Goal: Find contact information: Find contact information

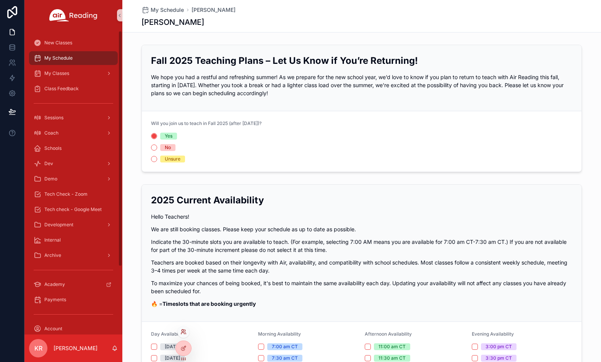
click at [182, 332] on icon at bounding box center [183, 331] width 2 height 2
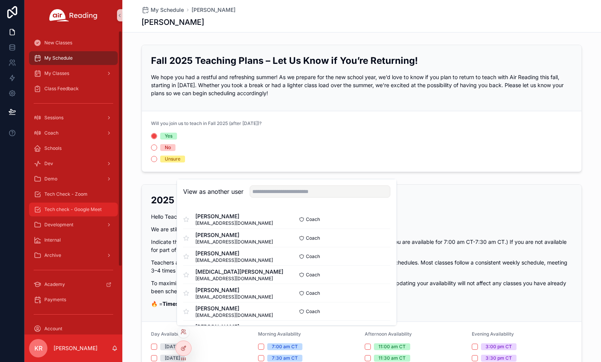
click at [76, 206] on div "Tech check - Google Meet" at bounding box center [74, 209] width 80 height 12
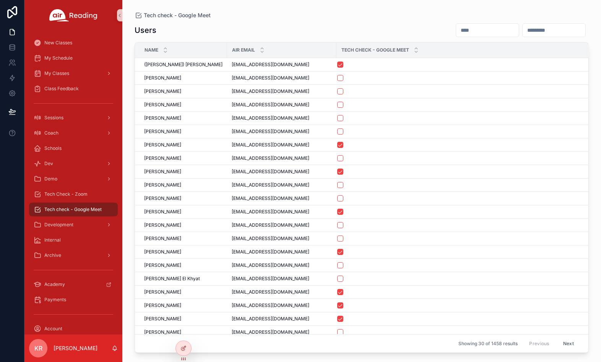
click at [456, 31] on input "scrollable content" at bounding box center [487, 30] width 63 height 11
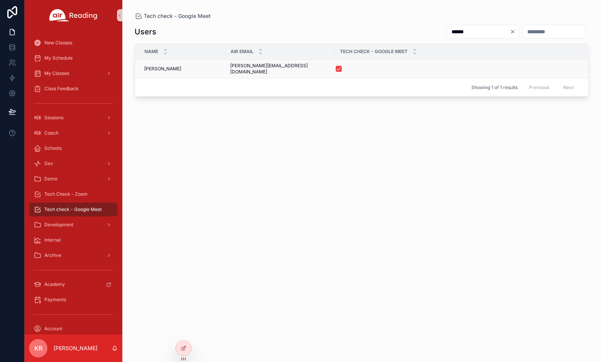
type input "******"
drag, startPoint x: 292, startPoint y: 67, endPoint x: 228, endPoint y: 66, distance: 63.9
click at [228, 66] on td "[PERSON_NAME][EMAIL_ADDRESS][DOMAIN_NAME] [PERSON_NAME][EMAIL_ADDRESS][DOMAIN_N…" at bounding box center [280, 69] width 109 height 19
copy span "[PERSON_NAME][EMAIL_ADDRESS][DOMAIN_NAME]"
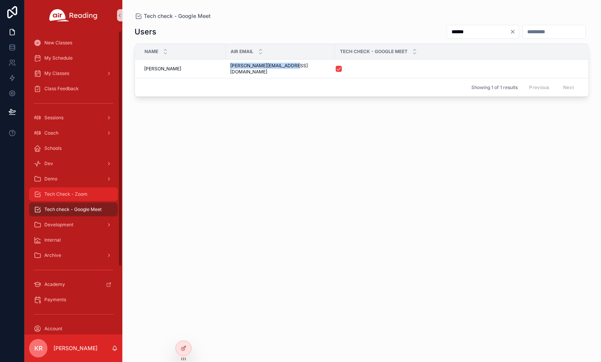
click at [81, 197] on span "Tech Check - Zoom" at bounding box center [65, 194] width 43 height 6
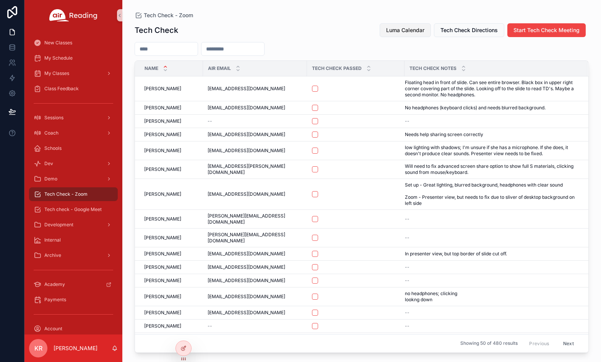
click at [407, 33] on span "Luma Calendar" at bounding box center [405, 30] width 38 height 8
click at [67, 60] on span "My Schedule" at bounding box center [58, 58] width 28 height 6
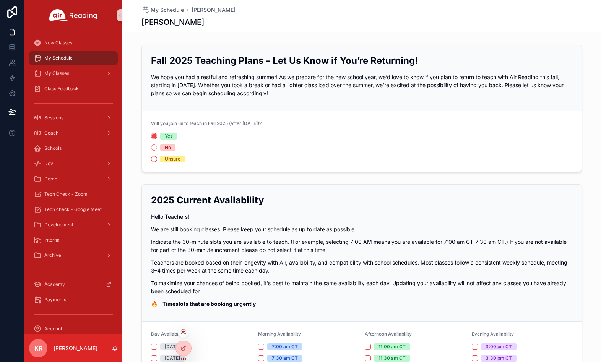
click at [183, 332] on icon at bounding box center [184, 332] width 6 height 6
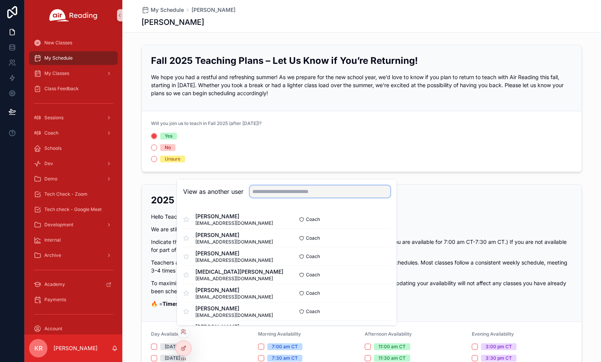
click at [278, 185] on input "text" at bounding box center [320, 191] width 141 height 12
type input "******"
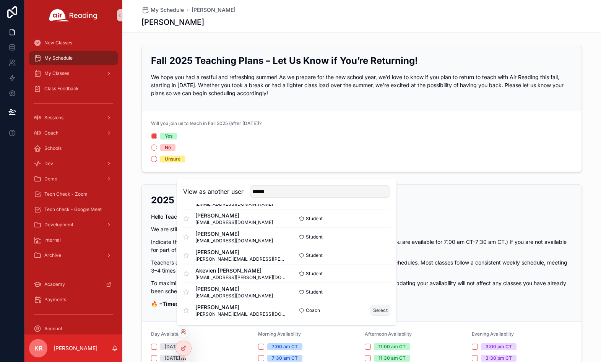
click at [371, 310] on button "Select" at bounding box center [381, 310] width 20 height 11
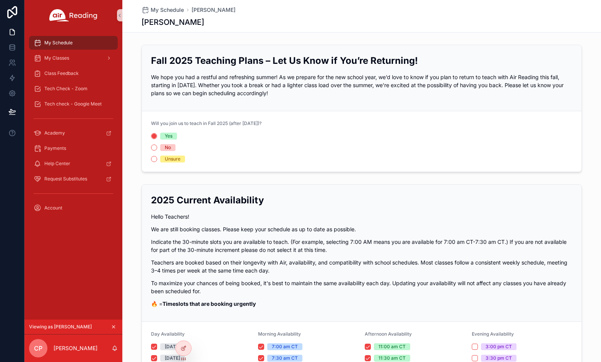
click at [112, 325] on icon "scrollable content" at bounding box center [113, 326] width 5 height 5
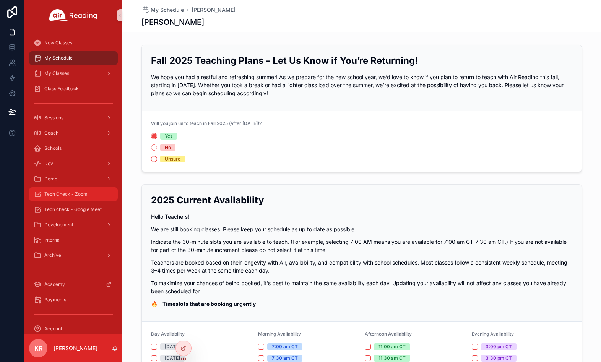
click at [75, 193] on span "Tech Check - Zoom" at bounding box center [65, 194] width 43 height 6
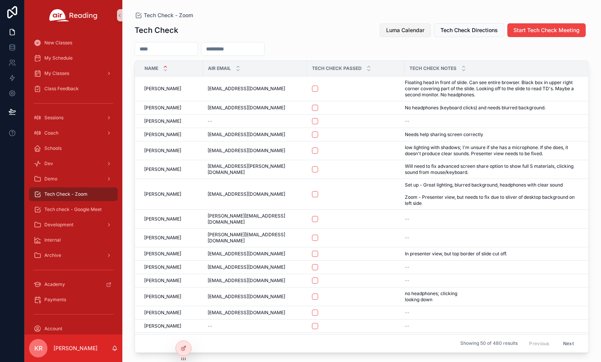
click at [402, 33] on span "Luma Calendar" at bounding box center [405, 30] width 38 height 8
click at [406, 33] on span "Luma Calendar" at bounding box center [405, 30] width 38 height 8
click at [62, 56] on span "My Schedule" at bounding box center [58, 58] width 28 height 6
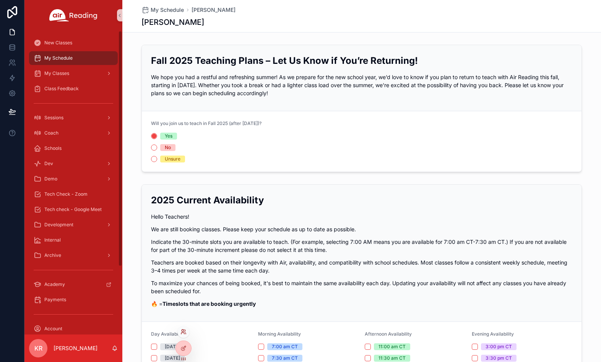
click at [182, 333] on icon at bounding box center [184, 332] width 6 height 6
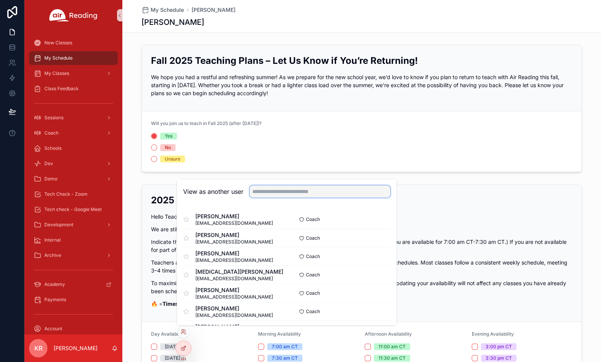
click at [318, 190] on input "text" at bounding box center [320, 191] width 141 height 12
type input "******"
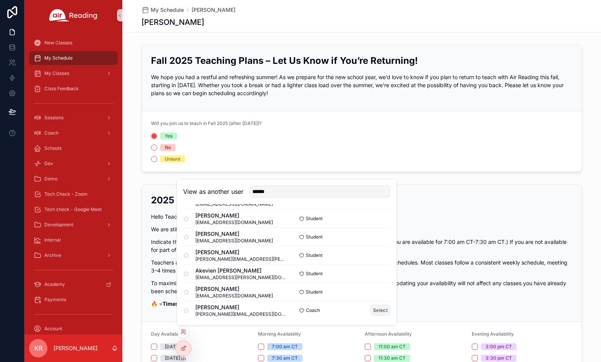
click at [374, 313] on button "Select" at bounding box center [381, 310] width 20 height 11
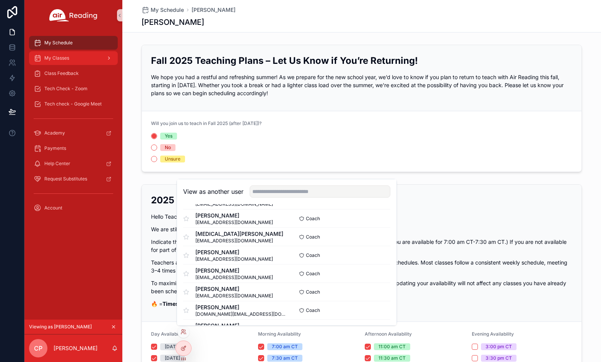
click at [65, 62] on div "My Classes" at bounding box center [74, 58] width 80 height 12
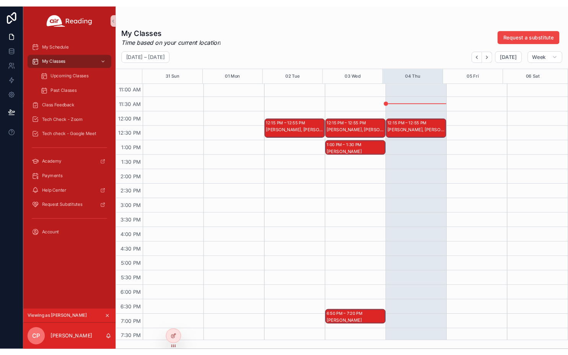
scroll to position [268, 0]
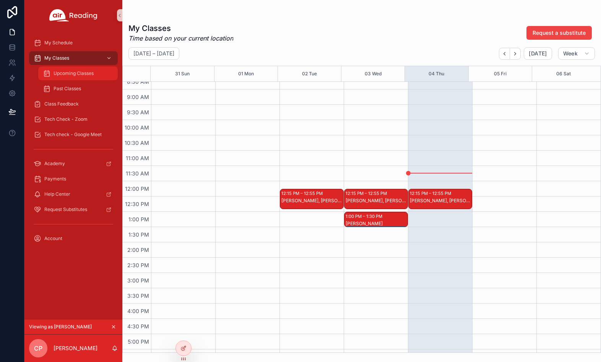
click at [71, 77] on div "Upcoming Classes" at bounding box center [78, 73] width 70 height 12
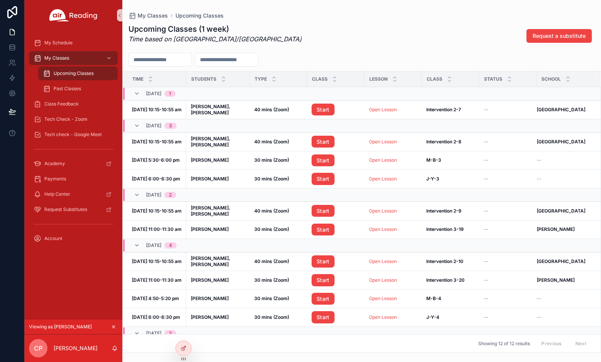
click at [389, 37] on div "Upcoming Classes (1 week) Time based on America/Guatemala Request a substitute" at bounding box center [361, 36] width 467 height 24
click at [406, 25] on div "Upcoming Classes (1 week) Time based on America/Guatemala Request a substitute" at bounding box center [361, 36] width 467 height 24
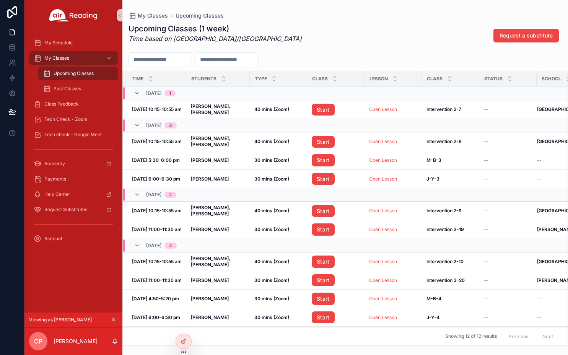
drag, startPoint x: 116, startPoint y: 318, endPoint x: 114, endPoint y: 309, distance: 9.5
click at [116, 318] on icon "scrollable content" at bounding box center [113, 319] width 5 height 5
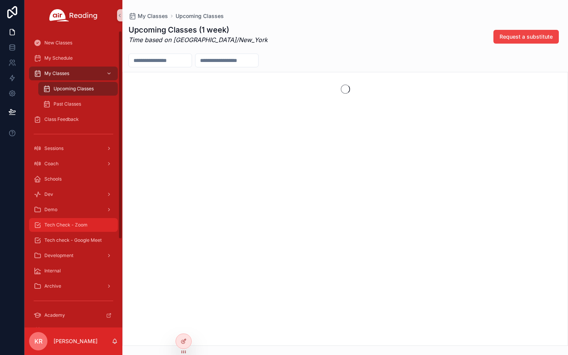
click at [78, 225] on span "Tech Check - Zoom" at bounding box center [65, 225] width 43 height 6
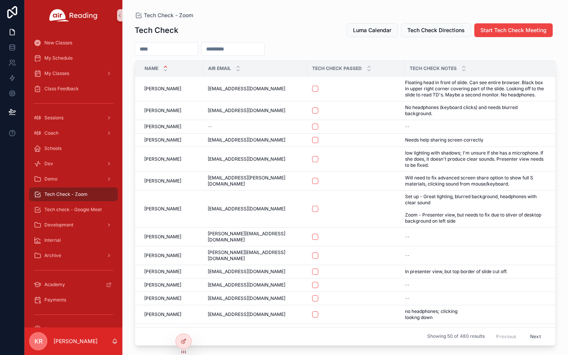
click at [164, 49] on input "scrollable content" at bounding box center [166, 49] width 63 height 11
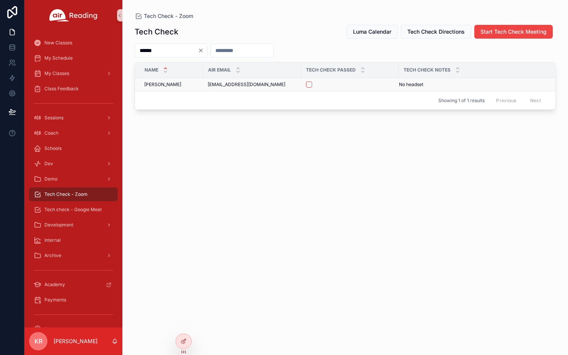
type input "******"
click at [309, 85] on button "scrollable content" at bounding box center [309, 84] width 6 height 6
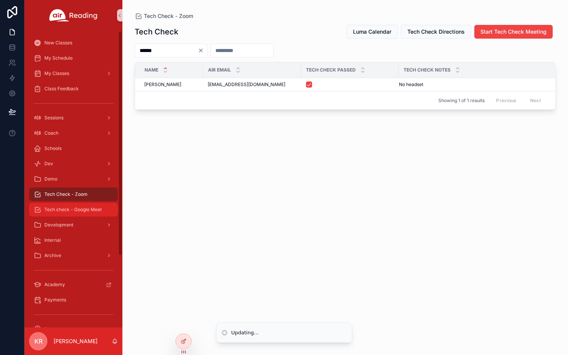
click at [82, 211] on span "Tech check - Google Meet" at bounding box center [72, 210] width 57 height 6
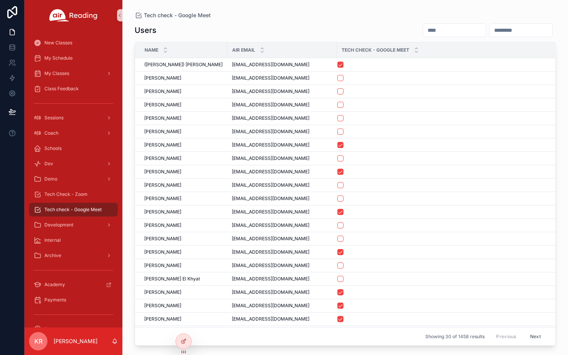
click at [423, 31] on input "scrollable content" at bounding box center [454, 30] width 63 height 11
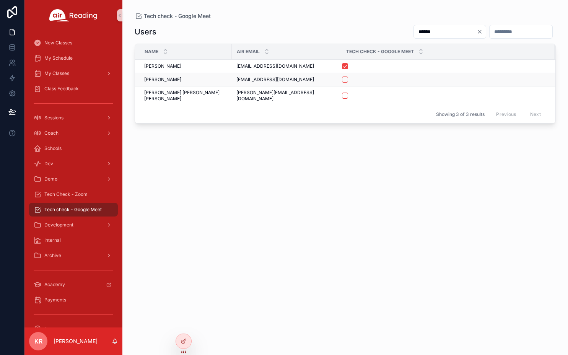
type input "******"
click at [342, 80] on button "scrollable content" at bounding box center [345, 79] width 6 height 6
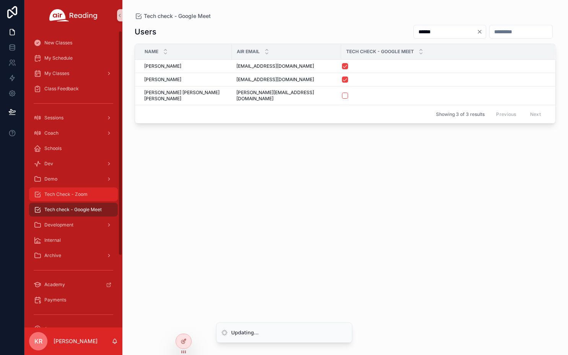
click at [78, 196] on span "Tech Check - Zoom" at bounding box center [65, 194] width 43 height 6
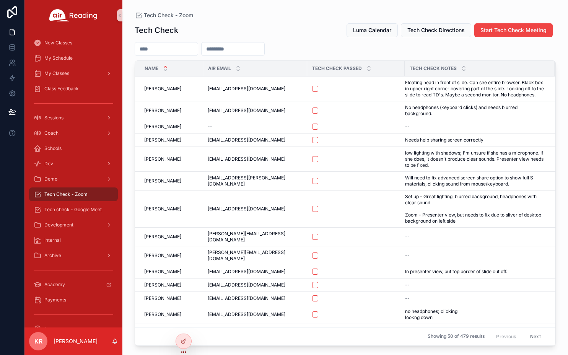
click at [164, 49] on input "scrollable content" at bounding box center [166, 49] width 63 height 11
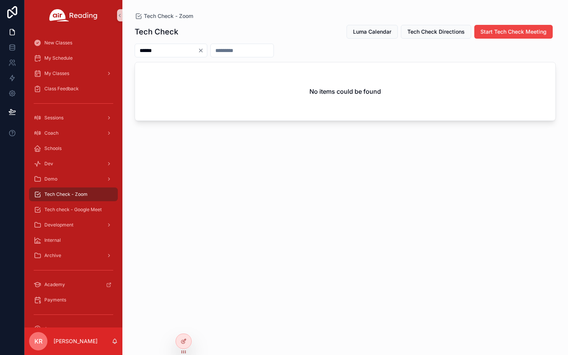
type input "******"
click at [204, 49] on icon "Clear" at bounding box center [201, 50] width 6 height 6
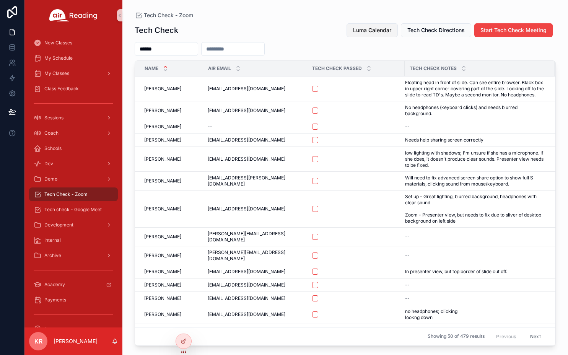
click at [355, 34] on button "Luma Calendar" at bounding box center [371, 30] width 51 height 14
click at [361, 26] on span "Luma Calendar" at bounding box center [372, 30] width 38 height 8
click at [86, 59] on div "My Schedule" at bounding box center [74, 58] width 80 height 12
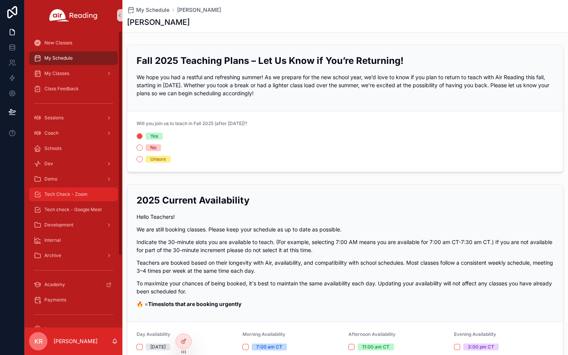
click at [88, 198] on div "Tech Check - Zoom" at bounding box center [74, 194] width 80 height 12
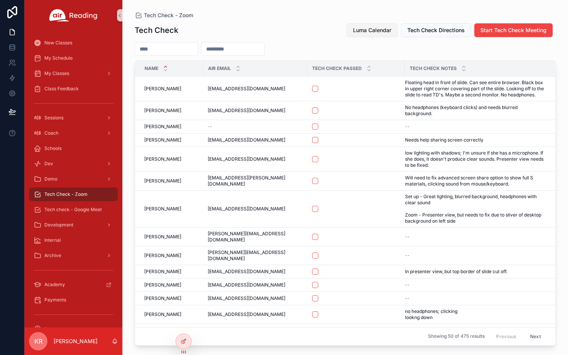
click at [368, 30] on span "Luma Calendar" at bounding box center [372, 30] width 38 height 8
click at [78, 212] on span "Tech check - Google Meet" at bounding box center [72, 210] width 57 height 6
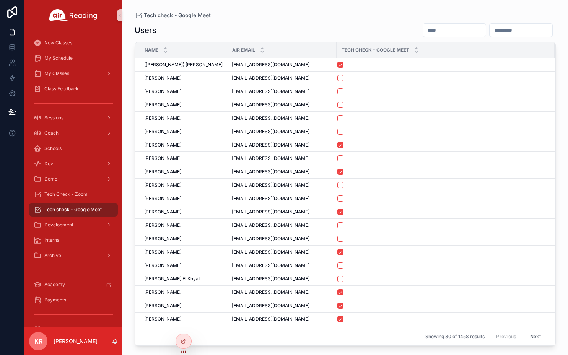
click at [423, 33] on input "scrollable content" at bounding box center [454, 30] width 63 height 11
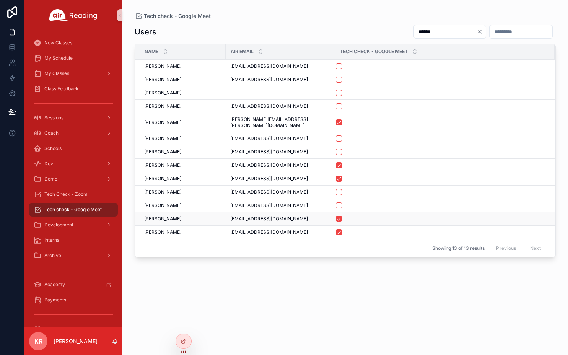
type input "******"
drag, startPoint x: 290, startPoint y: 214, endPoint x: 231, endPoint y: 217, distance: 59.7
click at [231, 217] on td "ashlrodriguez12@gmail.com ashlrodriguez12@gmail.com" at bounding box center [280, 218] width 109 height 13
copy span "ashlrodriguez12@gmail.com"
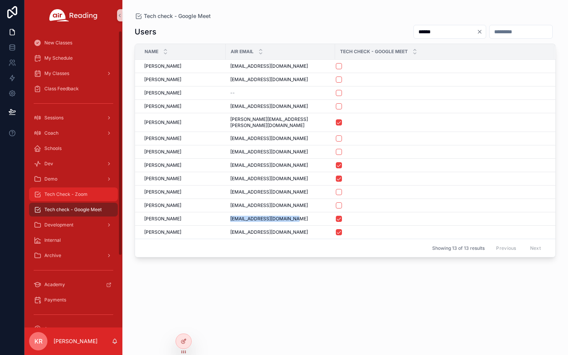
click at [89, 195] on div "Tech Check - Zoom" at bounding box center [74, 194] width 80 height 12
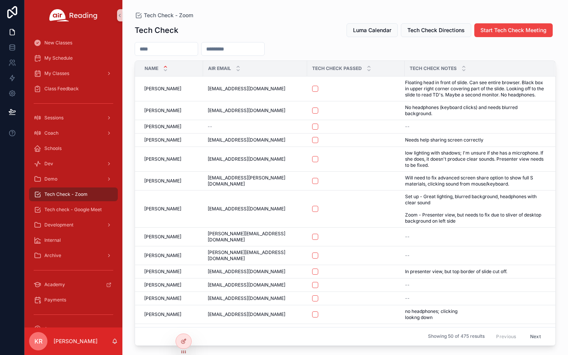
click at [236, 51] on input "scrollable content" at bounding box center [233, 49] width 63 height 11
paste input "**********"
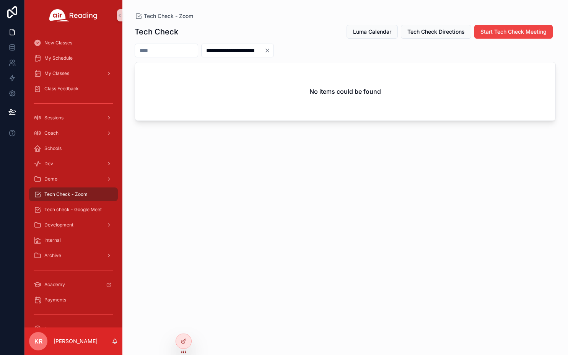
type input "**********"
click at [269, 51] on icon "Clear" at bounding box center [267, 50] width 3 height 3
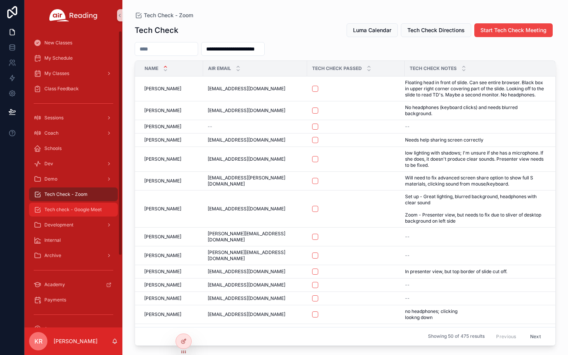
drag, startPoint x: 87, startPoint y: 210, endPoint x: 92, endPoint y: 207, distance: 5.7
click at [87, 210] on span "Tech check - Google Meet" at bounding box center [72, 210] width 57 height 6
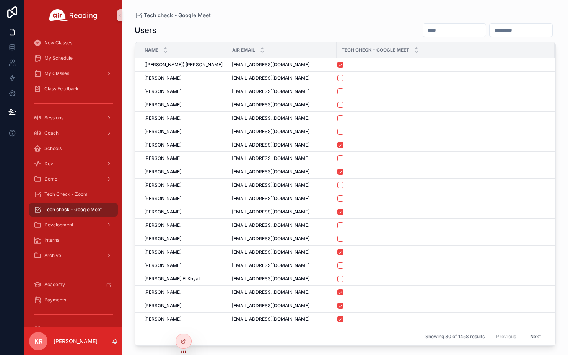
click at [423, 31] on input "scrollable content" at bounding box center [454, 30] width 63 height 11
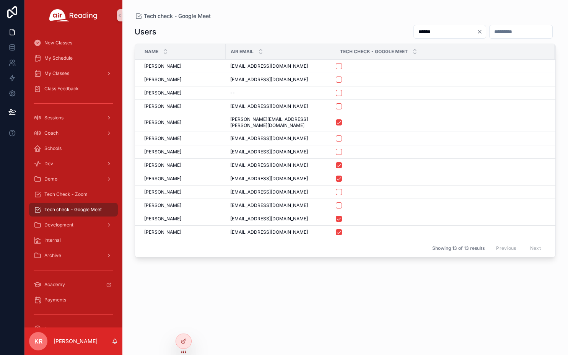
type input "******"
click at [68, 194] on span "Tech Check - Zoom" at bounding box center [65, 194] width 43 height 6
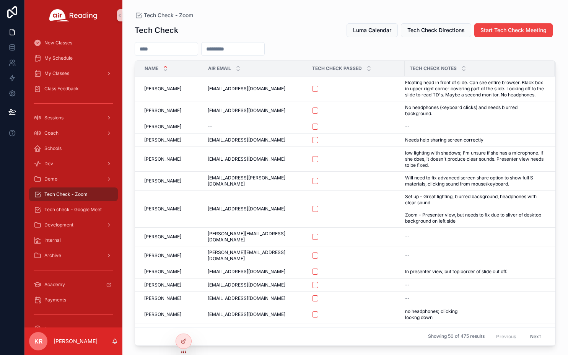
click at [166, 45] on input "scrollable content" at bounding box center [166, 49] width 63 height 11
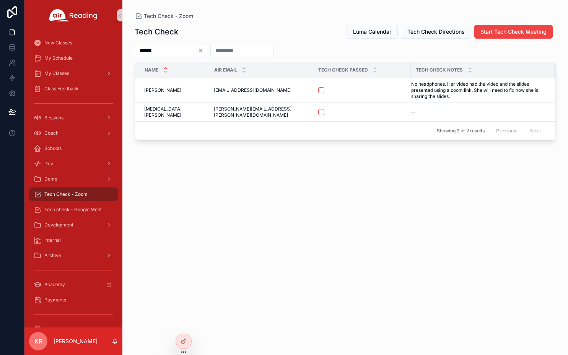
type input "******"
click at [204, 52] on icon "Clear" at bounding box center [201, 50] width 6 height 6
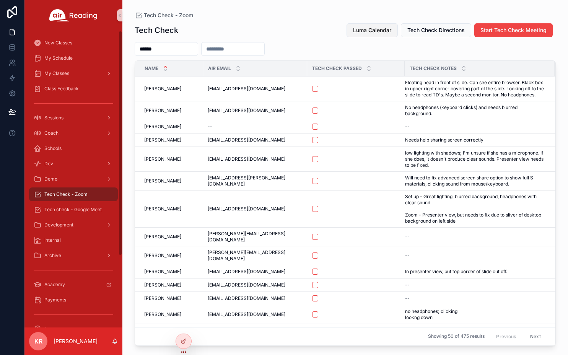
click at [377, 34] on button "Luma Calendar" at bounding box center [371, 30] width 51 height 14
click at [70, 207] on span "Tech check - Google Meet" at bounding box center [72, 210] width 57 height 6
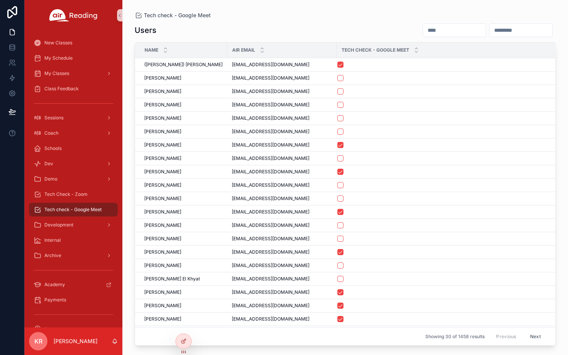
click at [423, 31] on input "scrollable content" at bounding box center [454, 30] width 63 height 11
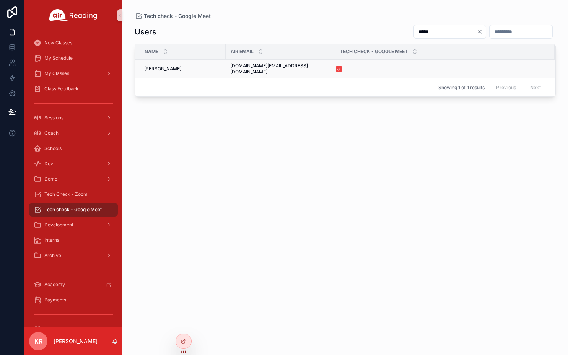
type input "*****"
drag, startPoint x: 303, startPoint y: 67, endPoint x: 231, endPoint y: 68, distance: 72.7
click at [231, 68] on span "[DOMAIN_NAME][EMAIL_ADDRESS][DOMAIN_NAME]" at bounding box center [280, 69] width 100 height 12
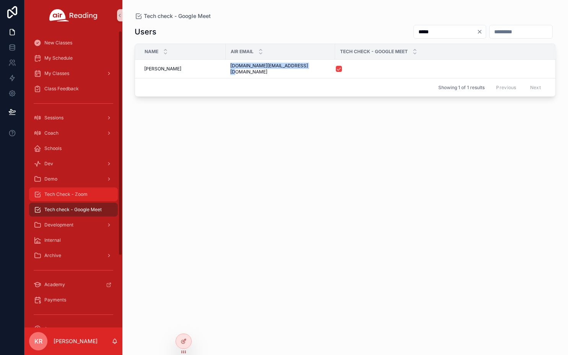
copy span "[DOMAIN_NAME][EMAIL_ADDRESS][DOMAIN_NAME]"
click at [74, 192] on span "Tech Check - Zoom" at bounding box center [65, 194] width 43 height 6
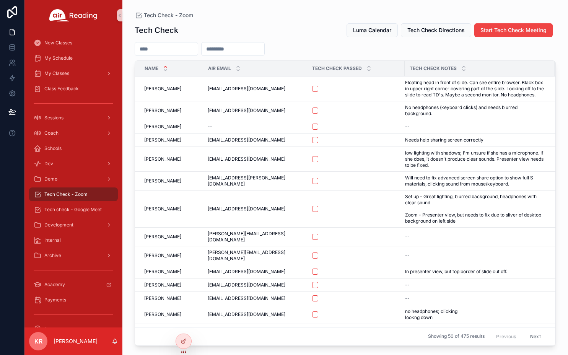
click at [264, 52] on input "scrollable content" at bounding box center [233, 49] width 63 height 11
paste input "**********"
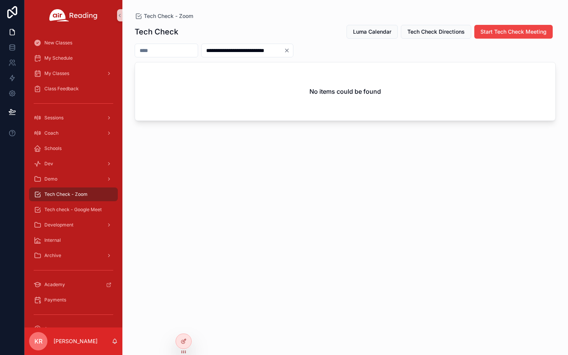
type input "**********"
click at [288, 50] on icon "Clear" at bounding box center [286, 50] width 3 height 3
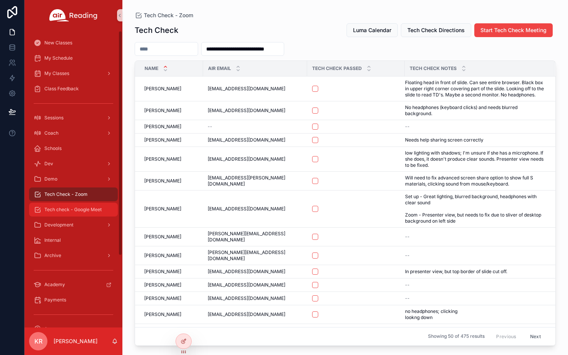
click at [88, 207] on span "Tech check - Google Meet" at bounding box center [72, 210] width 57 height 6
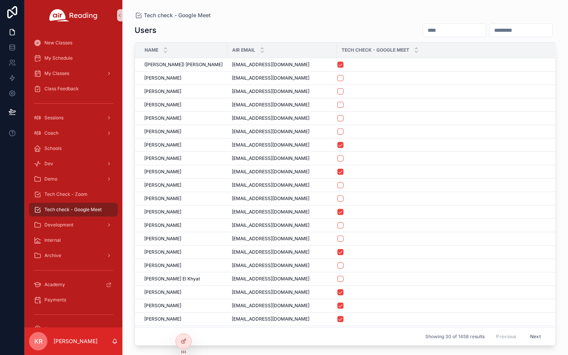
click at [423, 28] on input "scrollable content" at bounding box center [454, 30] width 63 height 11
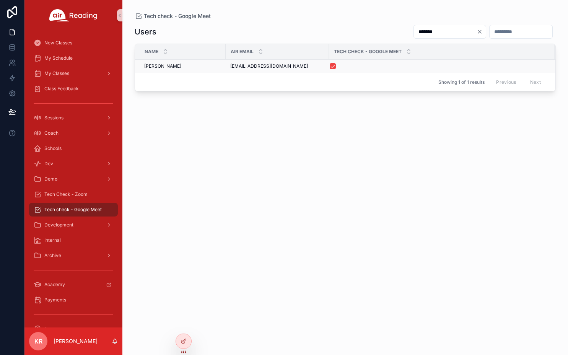
type input "*******"
drag, startPoint x: 285, startPoint y: 68, endPoint x: 230, endPoint y: 69, distance: 54.7
click at [230, 69] on td "giaccliggera@gmail.com giaccliggera@gmail.com" at bounding box center [277, 66] width 103 height 13
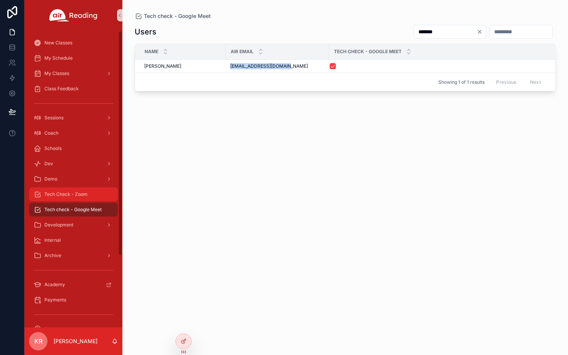
copy span "[EMAIL_ADDRESS][DOMAIN_NAME]"
click at [80, 193] on span "Tech Check - Zoom" at bounding box center [65, 194] width 43 height 6
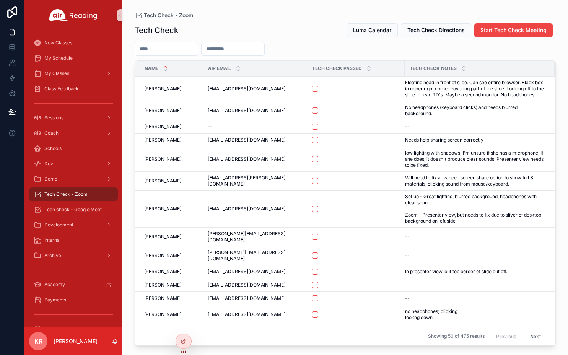
click at [254, 51] on input "scrollable content" at bounding box center [233, 49] width 63 height 11
paste input "**********"
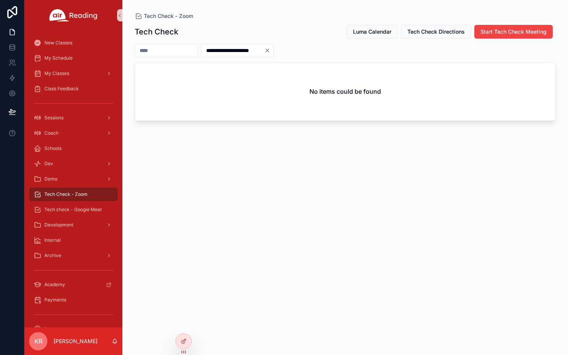
type input "**********"
click at [269, 50] on icon "Clear" at bounding box center [267, 50] width 3 height 3
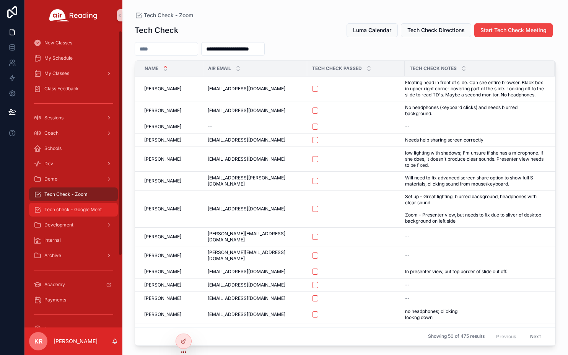
drag, startPoint x: 85, startPoint y: 213, endPoint x: 91, endPoint y: 204, distance: 10.9
click at [85, 213] on div "Tech check - Google Meet" at bounding box center [74, 209] width 80 height 12
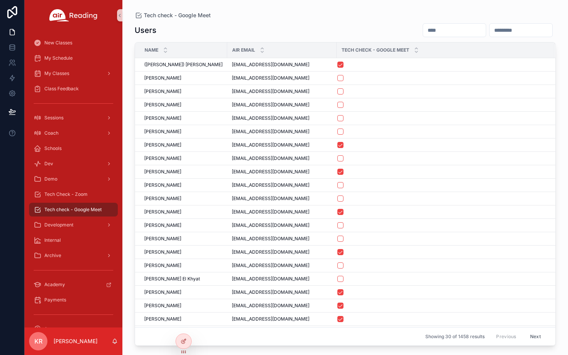
click at [425, 28] on input "scrollable content" at bounding box center [454, 30] width 63 height 11
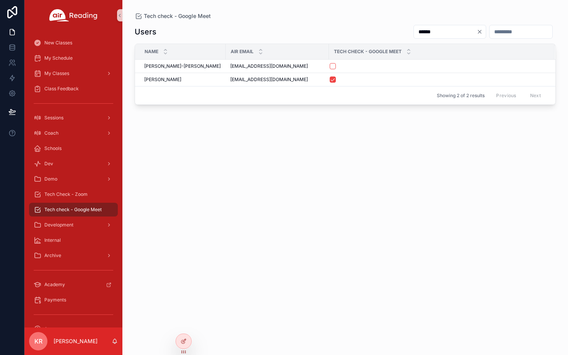
type input "******"
drag, startPoint x: 288, startPoint y: 79, endPoint x: 229, endPoint y: 80, distance: 58.5
click at [229, 80] on td "burtonlaurenm@gmail.com burtonlaurenm@gmail.com" at bounding box center [277, 79] width 103 height 13
copy span "burtonlaurenm@gmail.com"
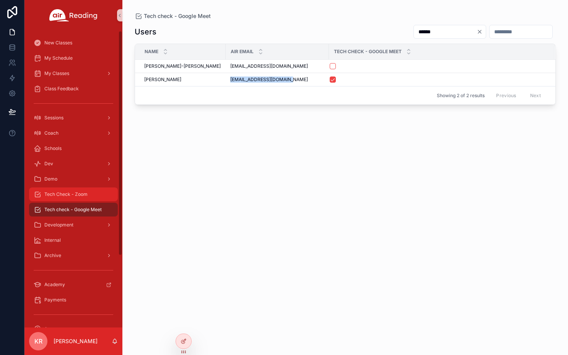
click at [84, 194] on span "Tech Check - Zoom" at bounding box center [65, 194] width 43 height 6
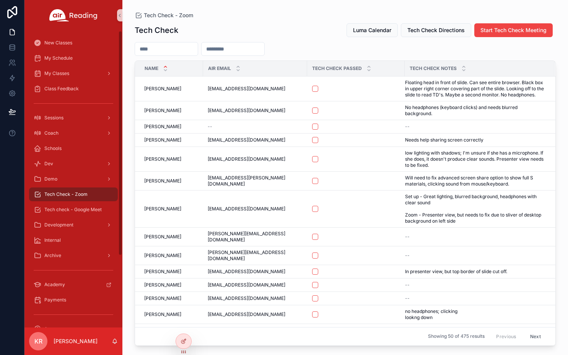
click at [265, 54] on div "scrollable content" at bounding box center [232, 49] width 63 height 14
click at [264, 52] on input "scrollable content" at bounding box center [233, 49] width 63 height 11
paste input "**********"
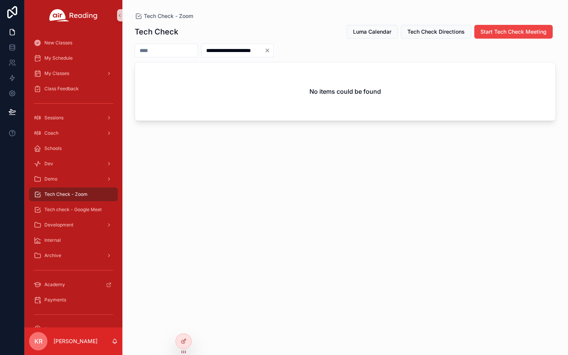
type input "**********"
click at [270, 48] on icon "Clear" at bounding box center [267, 50] width 6 height 6
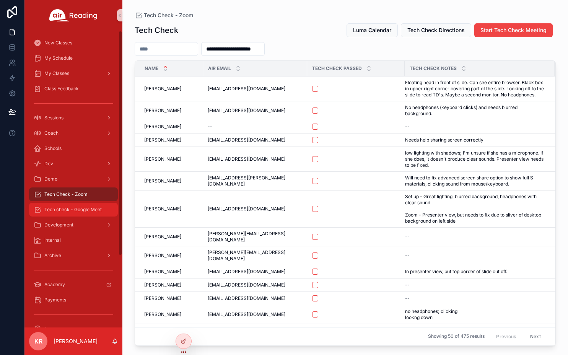
click at [70, 210] on span "Tech check - Google Meet" at bounding box center [72, 210] width 57 height 6
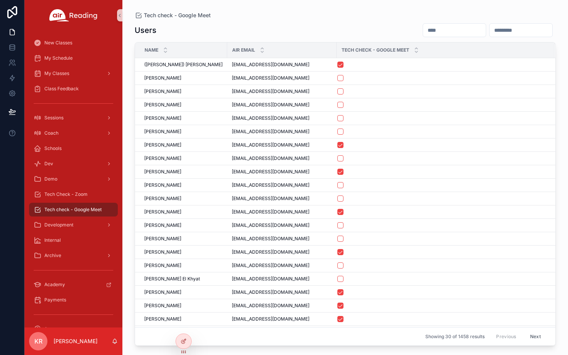
click at [423, 31] on input "scrollable content" at bounding box center [454, 30] width 63 height 11
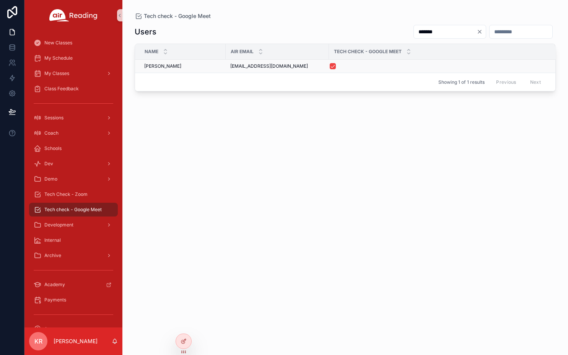
type input "*******"
drag, startPoint x: 280, startPoint y: 68, endPoint x: 231, endPoint y: 70, distance: 49.7
click at [231, 70] on td "bethanyd.7@gmail.com bethanyd.7@gmail.com" at bounding box center [277, 66] width 103 height 13
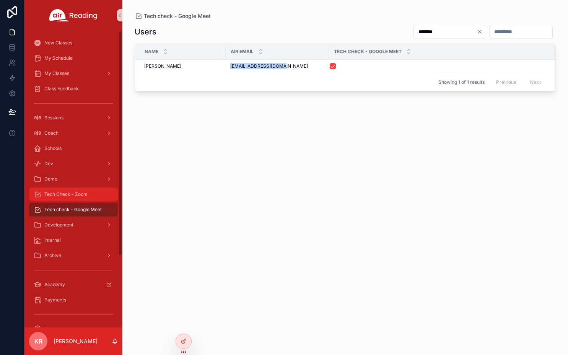
copy span "bethanyd.7@gmail.com"
click at [73, 194] on span "Tech Check - Zoom" at bounding box center [65, 194] width 43 height 6
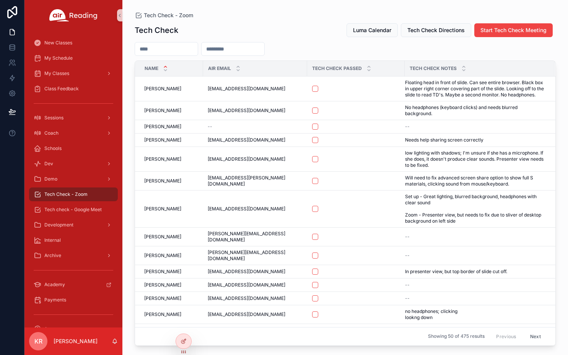
click at [244, 46] on input "scrollable content" at bounding box center [233, 49] width 63 height 11
paste input "**********"
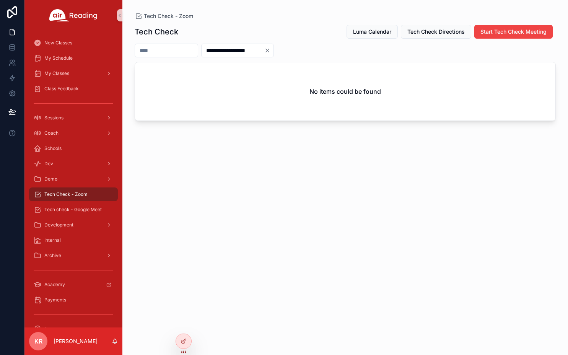
type input "**********"
click at [270, 49] on icon "Clear" at bounding box center [267, 50] width 6 height 6
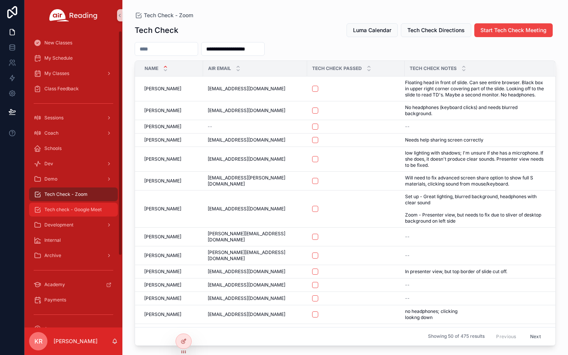
click at [92, 207] on span "Tech check - Google Meet" at bounding box center [72, 210] width 57 height 6
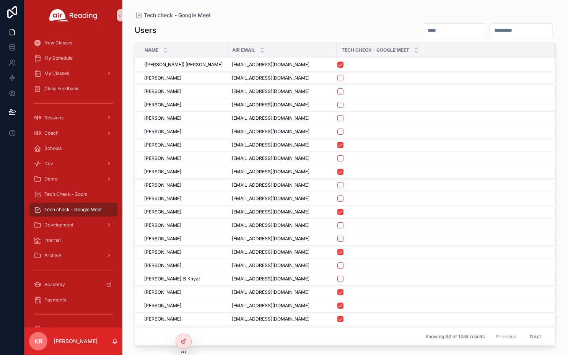
click at [423, 26] on input "scrollable content" at bounding box center [454, 30] width 63 height 11
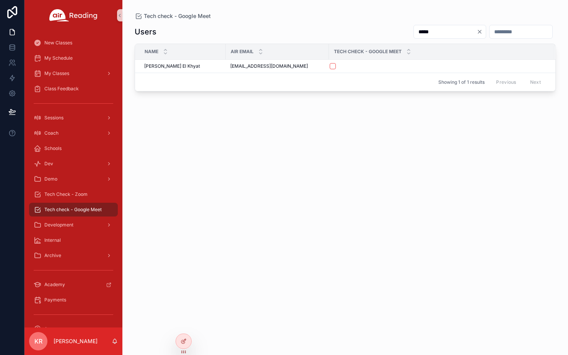
type input "*****"
click at [476, 33] on icon "Clear" at bounding box center [479, 32] width 6 height 6
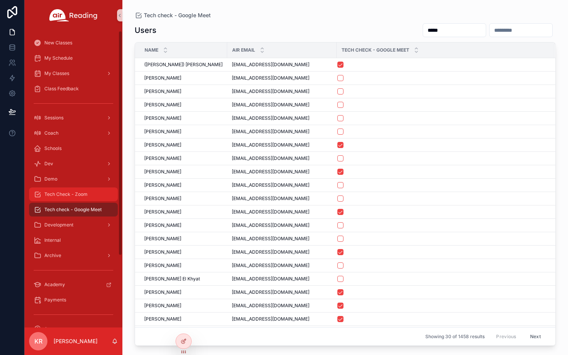
click at [86, 197] on span "Tech Check - Zoom" at bounding box center [65, 194] width 43 height 6
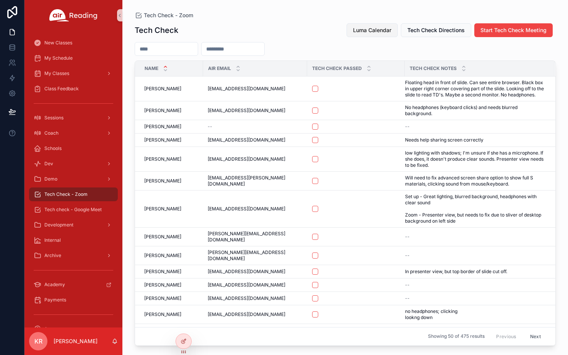
click at [361, 31] on span "Luma Calendar" at bounding box center [372, 30] width 38 height 8
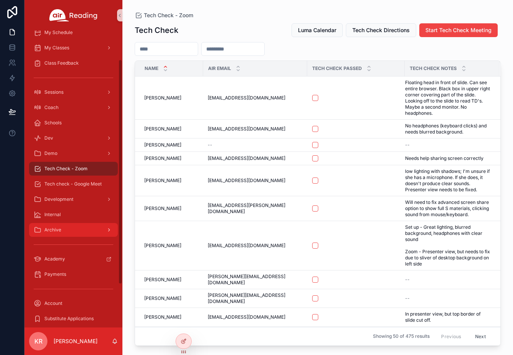
scroll to position [38, 0]
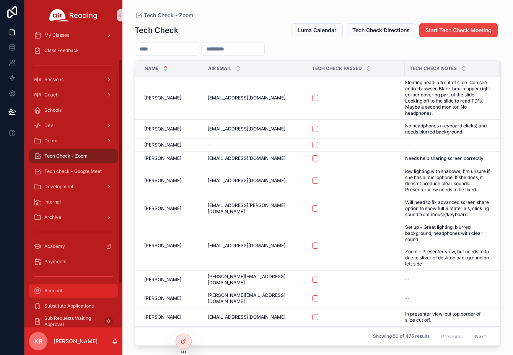
click at [52, 294] on div "Account" at bounding box center [74, 291] width 80 height 12
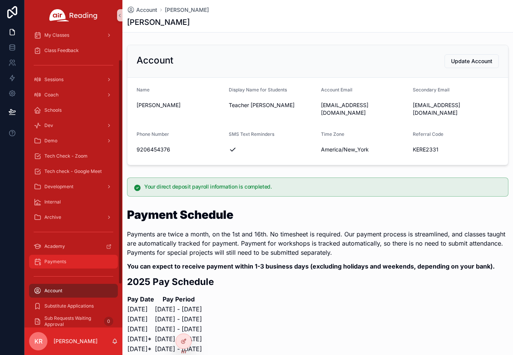
click at [72, 267] on div "Payments" at bounding box center [74, 261] width 80 height 12
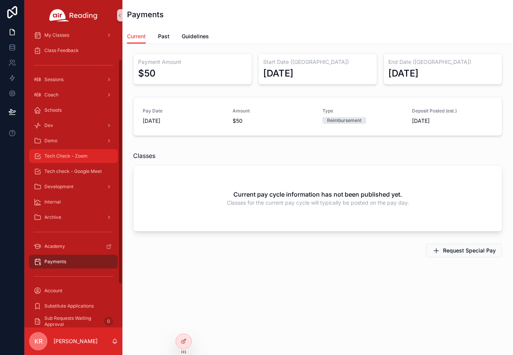
click at [75, 159] on div "Tech Check - Zoom" at bounding box center [74, 156] width 80 height 12
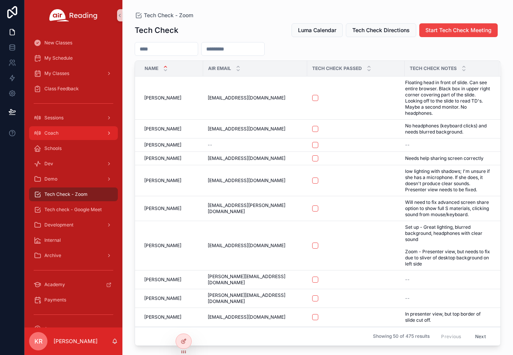
click at [62, 137] on div "Coach" at bounding box center [74, 133] width 80 height 12
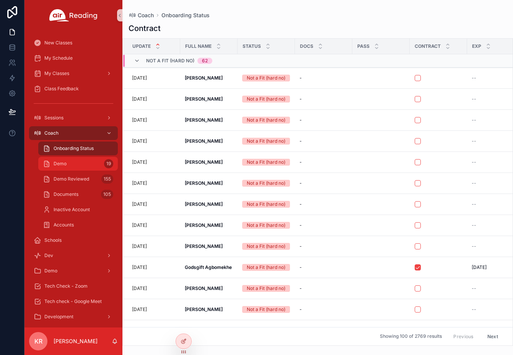
click at [89, 164] on div "Demo 19" at bounding box center [78, 164] width 70 height 12
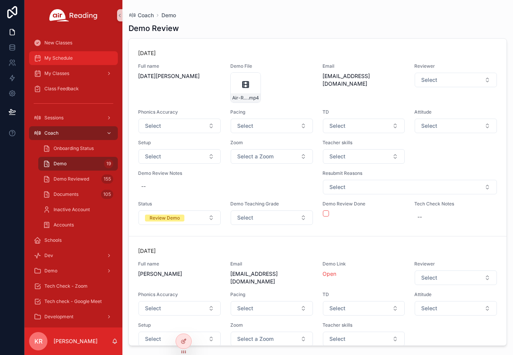
click at [65, 61] on div "My Schedule" at bounding box center [74, 58] width 80 height 12
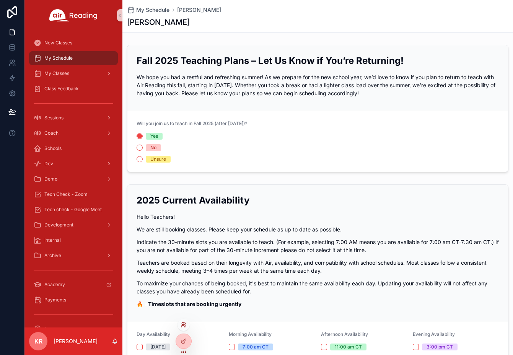
click at [184, 325] on icon at bounding box center [184, 325] width 6 height 6
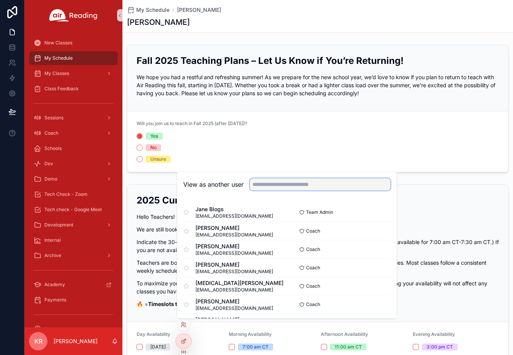
click at [278, 187] on input "text" at bounding box center [320, 184] width 141 height 12
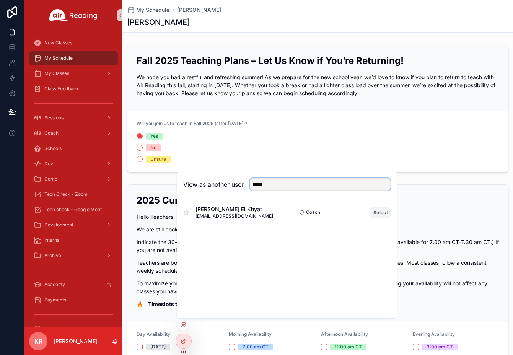
type input "*****"
click at [384, 211] on button "Select" at bounding box center [381, 212] width 20 height 11
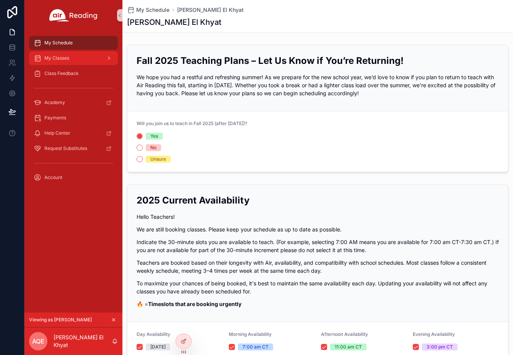
click at [83, 64] on div "My Classes" at bounding box center [74, 58] width 80 height 12
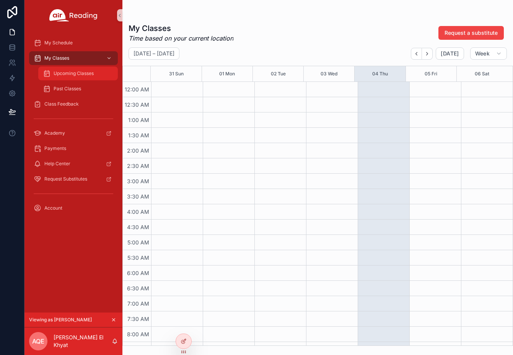
click at [80, 76] on div "Upcoming Classes" at bounding box center [78, 73] width 70 height 12
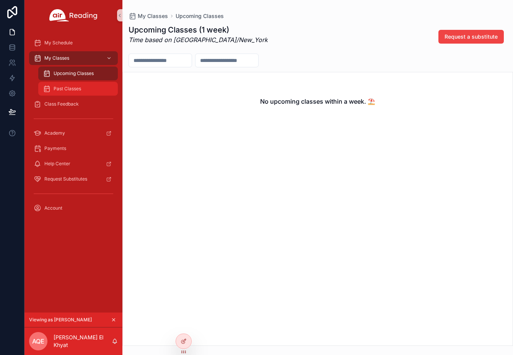
click at [76, 90] on span "Past Classes" at bounding box center [68, 89] width 28 height 6
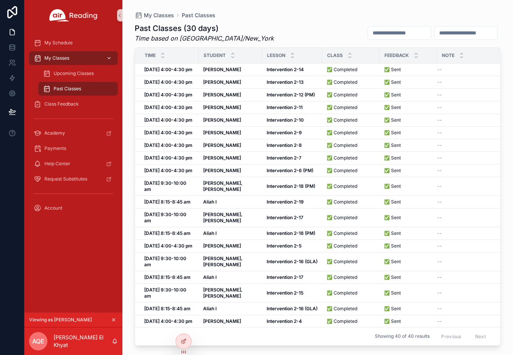
click at [75, 59] on div "My Classes" at bounding box center [74, 58] width 80 height 12
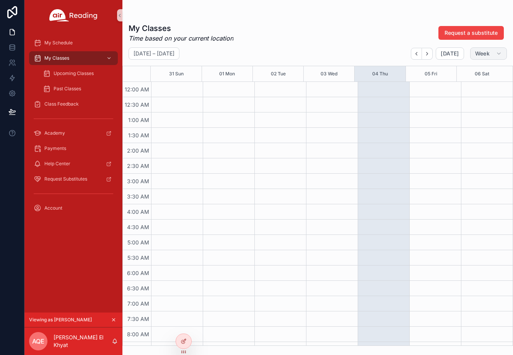
click at [482, 54] on span "Week" at bounding box center [482, 53] width 15 height 7
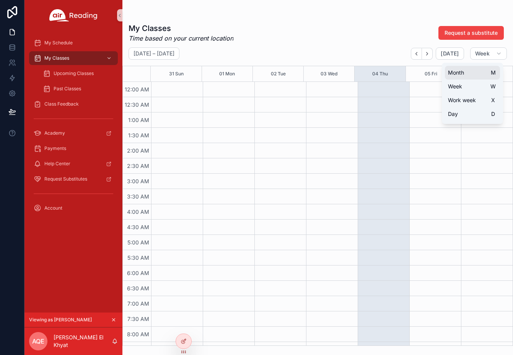
click at [460, 72] on span "Month" at bounding box center [456, 73] width 16 height 8
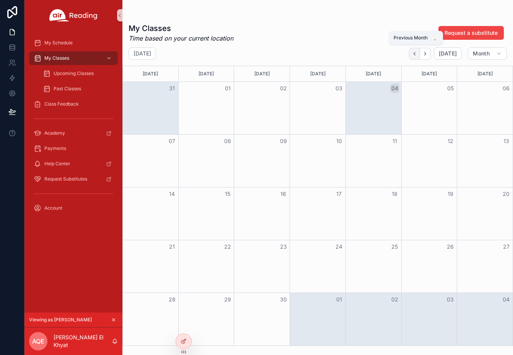
click at [416, 52] on icon "Back" at bounding box center [414, 54] width 6 height 6
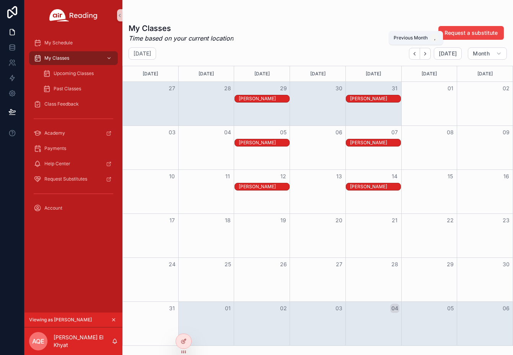
click at [416, 52] on icon "Back" at bounding box center [414, 54] width 6 height 6
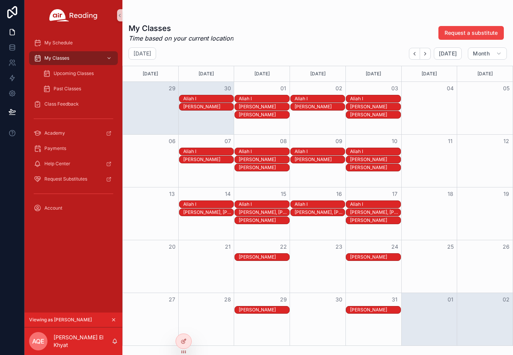
click at [374, 152] on div "Aliah I" at bounding box center [375, 151] width 50 height 6
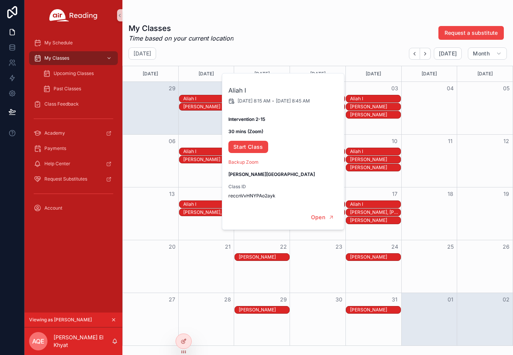
click at [373, 158] on div "Mateo R" at bounding box center [375, 159] width 50 height 6
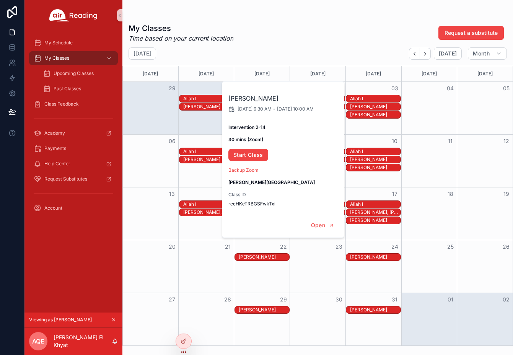
click at [371, 168] on div "Quinn B" at bounding box center [375, 167] width 50 height 6
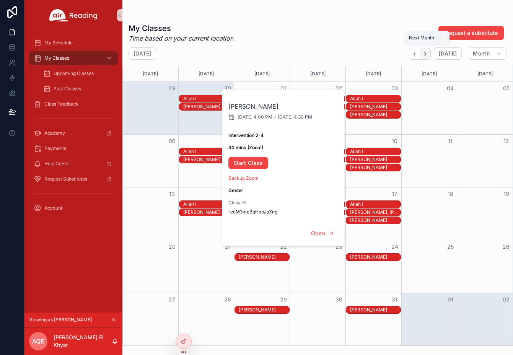
click at [428, 55] on icon "Next" at bounding box center [425, 54] width 6 height 6
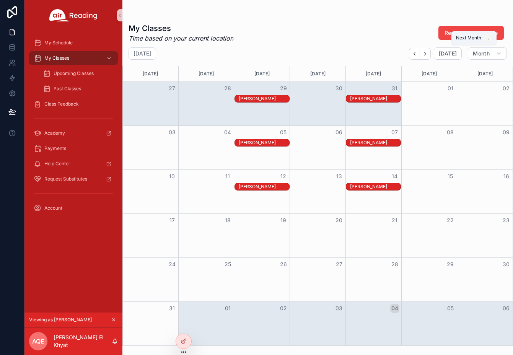
click at [428, 55] on icon "Next" at bounding box center [425, 54] width 6 height 6
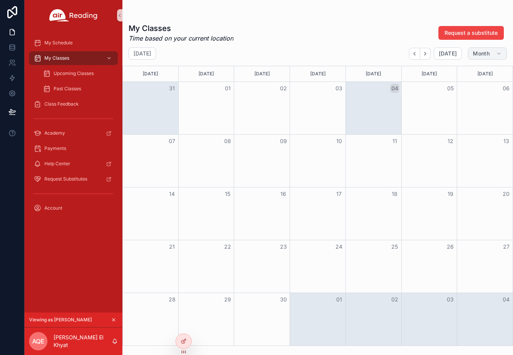
click at [487, 56] on span "Month" at bounding box center [481, 53] width 17 height 7
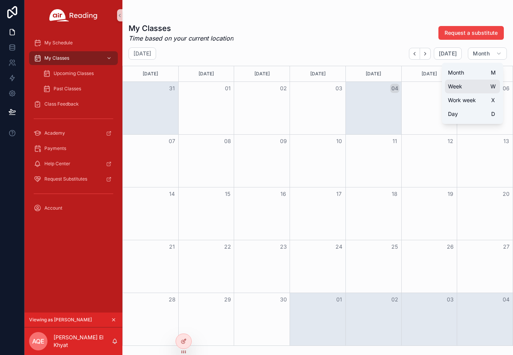
click at [463, 86] on button "Week W" at bounding box center [472, 87] width 55 height 14
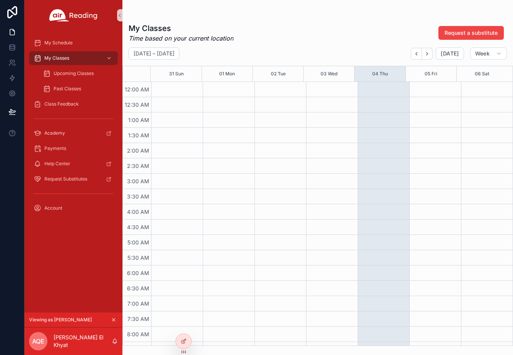
click at [322, 29] on div "My Classes Time based on your current location Request a substitute" at bounding box center [317, 33] width 378 height 20
click at [114, 319] on icon "scrollable content" at bounding box center [113, 319] width 5 height 5
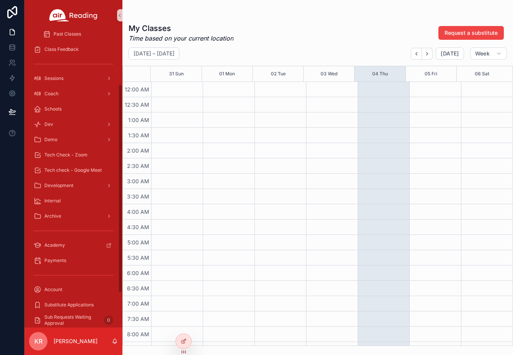
scroll to position [76, 0]
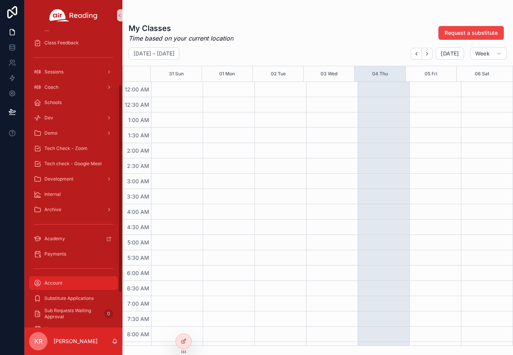
click at [66, 281] on div "Account" at bounding box center [74, 283] width 80 height 12
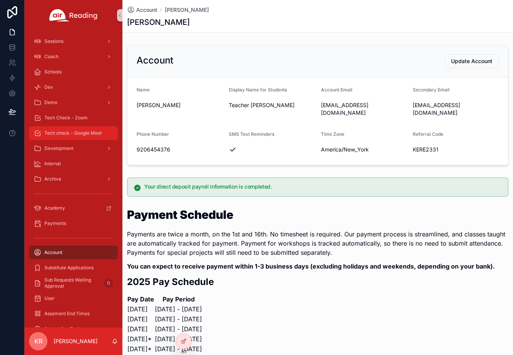
click at [82, 134] on span "Tech check - Google Meet" at bounding box center [72, 133] width 57 height 6
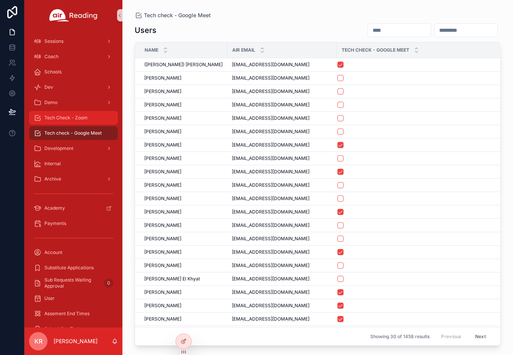
click at [78, 119] on span "Tech Check - Zoom" at bounding box center [65, 118] width 43 height 6
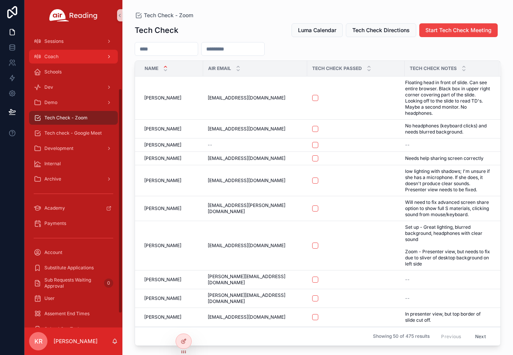
click at [65, 57] on div "Coach" at bounding box center [74, 56] width 80 height 12
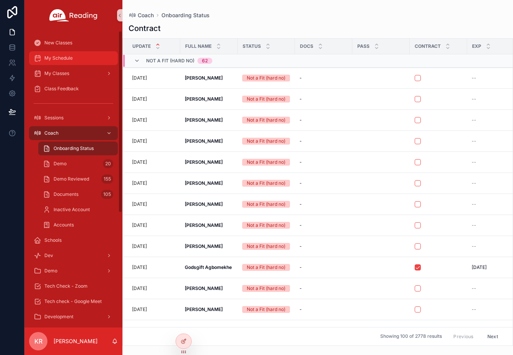
click at [76, 63] on div "My Schedule" at bounding box center [74, 58] width 80 height 12
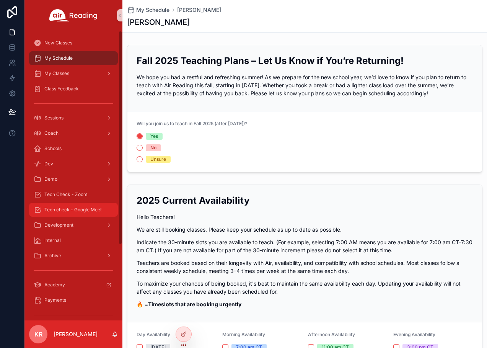
click at [83, 211] on span "Tech check - Google Meet" at bounding box center [72, 210] width 57 height 6
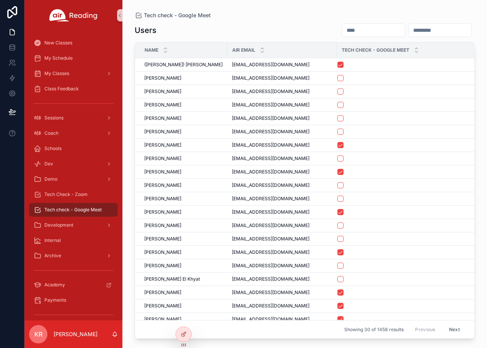
click at [342, 33] on input "scrollable content" at bounding box center [373, 30] width 63 height 11
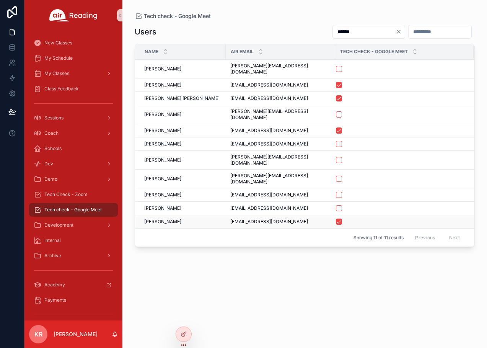
type input "******"
drag, startPoint x: 284, startPoint y: 203, endPoint x: 231, endPoint y: 204, distance: 53.2
click at [231, 215] on td "terskine.airreading@gmail.com terskine.airreading@gmail.com" at bounding box center [280, 221] width 109 height 13
copy span "terskine.airreading@gmail.com"
click at [73, 196] on span "Tech Check - Zoom" at bounding box center [65, 194] width 43 height 6
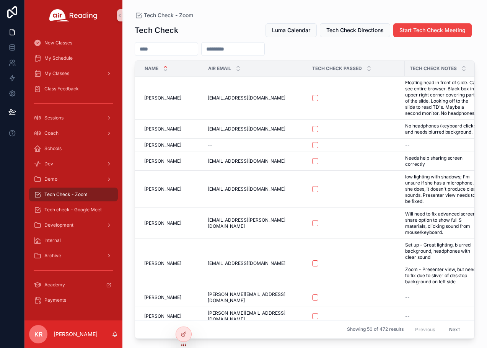
click at [261, 54] on input "scrollable content" at bounding box center [233, 49] width 63 height 11
paste input "**********"
type input "**********"
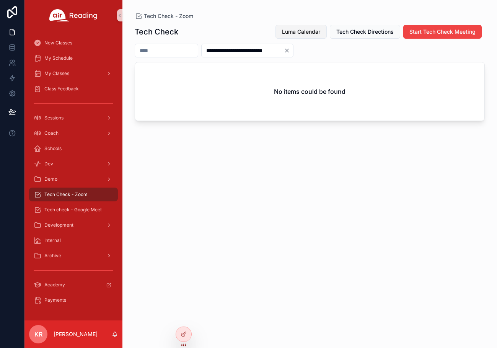
click at [299, 30] on span "Luma Calendar" at bounding box center [301, 32] width 38 height 8
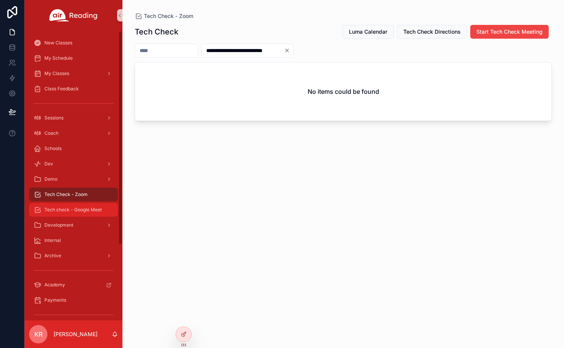
click at [90, 203] on div "Tech check - Google Meet" at bounding box center [74, 209] width 80 height 12
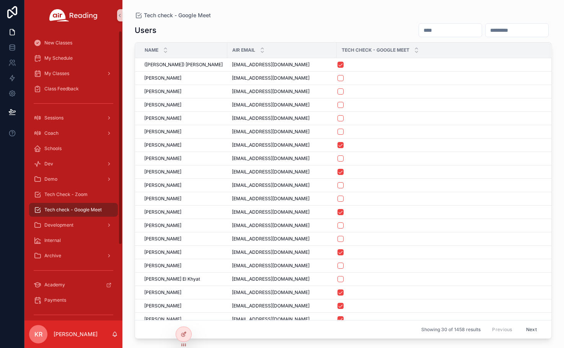
click at [419, 26] on input "scrollable content" at bounding box center [450, 30] width 63 height 11
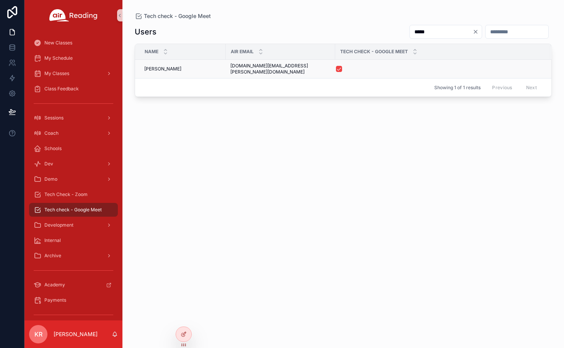
type input "*****"
drag, startPoint x: 289, startPoint y: 67, endPoint x: 227, endPoint y: 68, distance: 62.0
click at [227, 68] on td "bperry.hughes@gmail.com bperry.hughes@gmail.com" at bounding box center [280, 69] width 109 height 19
copy span "bperry.hughes@gmail.com"
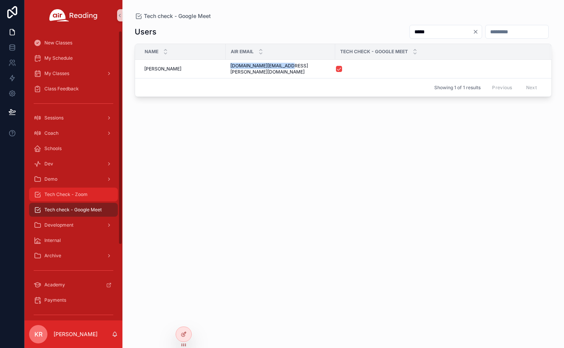
click at [78, 192] on span "Tech Check - Zoom" at bounding box center [65, 194] width 43 height 6
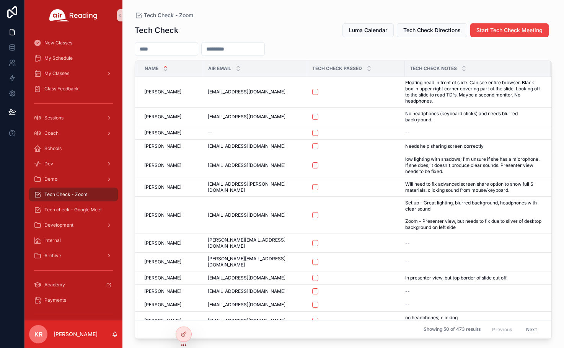
click at [264, 49] on input "scrollable content" at bounding box center [233, 49] width 63 height 11
paste input "**********"
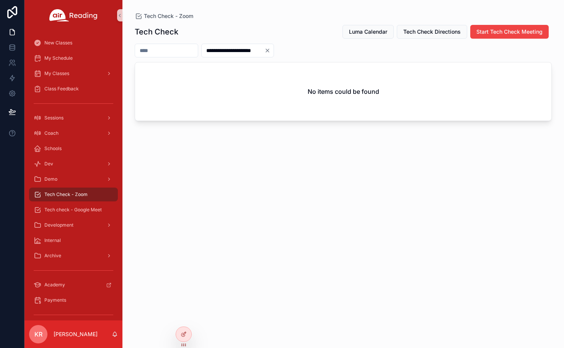
type input "**********"
click at [270, 49] on icon "Clear" at bounding box center [267, 50] width 6 height 6
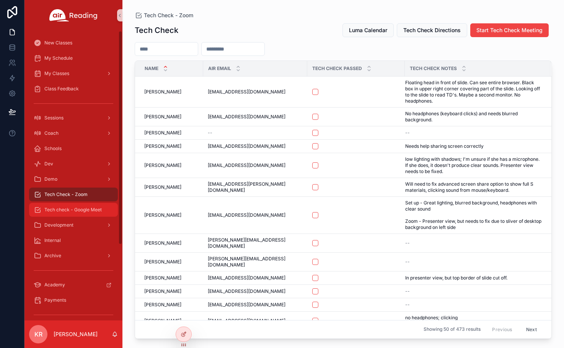
drag, startPoint x: 70, startPoint y: 208, endPoint x: 112, endPoint y: 192, distance: 45.3
click at [70, 208] on span "Tech check - Google Meet" at bounding box center [72, 210] width 57 height 6
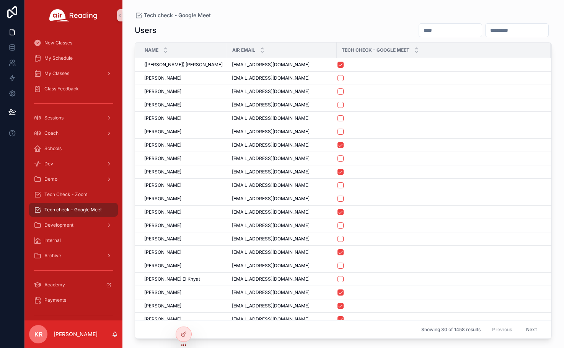
click at [419, 33] on input "scrollable content" at bounding box center [450, 30] width 63 height 11
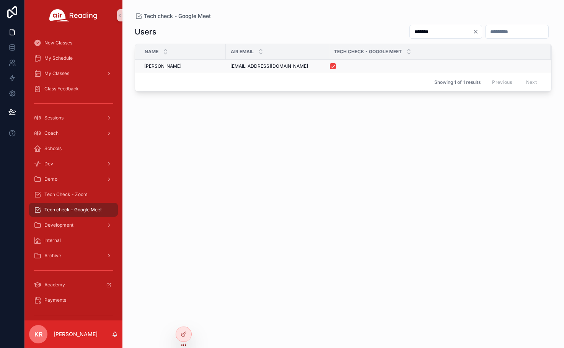
type input "*******"
drag, startPoint x: 286, startPoint y: 66, endPoint x: 231, endPoint y: 68, distance: 55.1
click at [231, 68] on div "micahbustard@gmail.com micahbustard@gmail.com" at bounding box center [277, 66] width 94 height 6
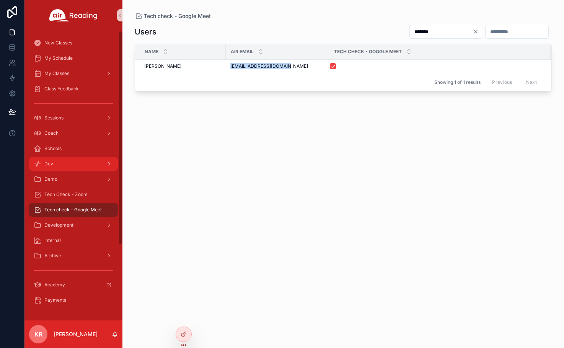
copy span "micahbustard@gmail.com"
click at [73, 193] on span "Tech Check - Zoom" at bounding box center [65, 194] width 43 height 6
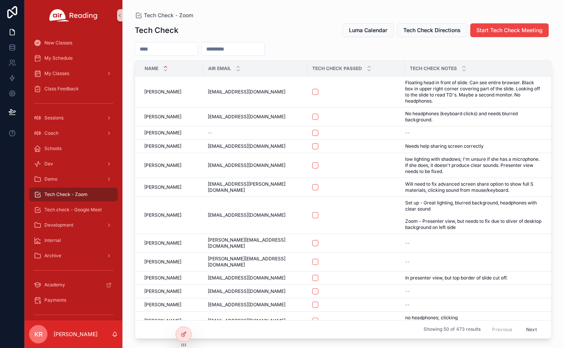
click at [237, 51] on input "scrollable content" at bounding box center [233, 49] width 63 height 11
paste input "**********"
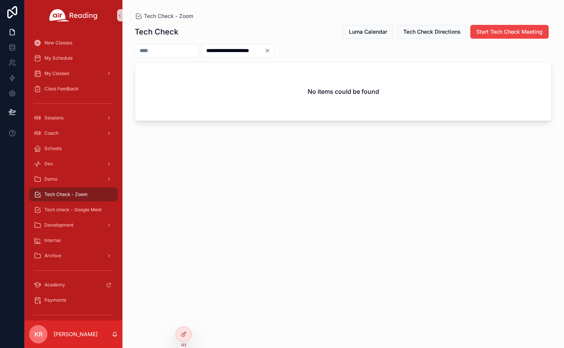
type input "**********"
click at [270, 49] on icon "Clear" at bounding box center [267, 50] width 6 height 6
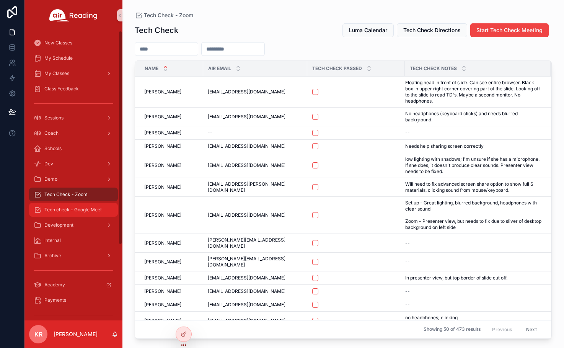
click at [85, 211] on span "Tech check - Google Meet" at bounding box center [72, 210] width 57 height 6
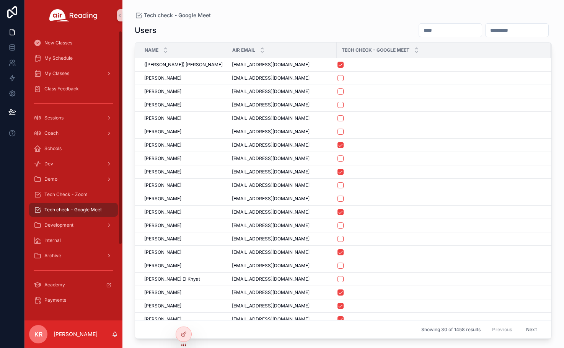
click at [419, 33] on input "scrollable content" at bounding box center [450, 30] width 63 height 11
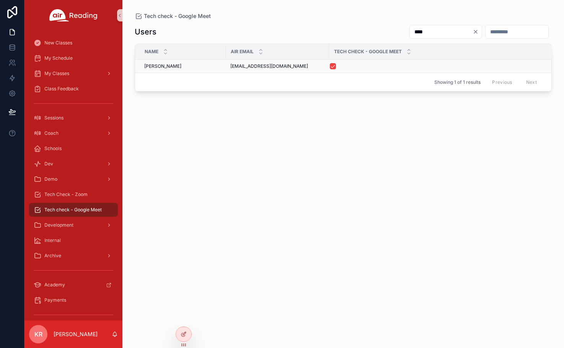
type input "****"
drag, startPoint x: 273, startPoint y: 65, endPoint x: 230, endPoint y: 69, distance: 43.4
click at [230, 69] on td "mwvf01@gmail.com mwvf01@gmail.com" at bounding box center [277, 66] width 103 height 13
copy span "mwvf01@gmail.com"
click at [72, 197] on span "Tech Check - Zoom" at bounding box center [65, 194] width 43 height 6
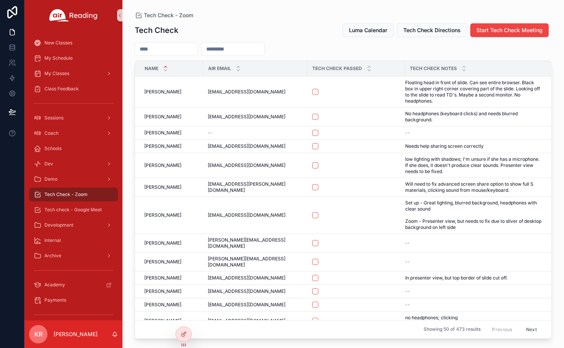
click at [250, 44] on input "scrollable content" at bounding box center [233, 49] width 63 height 11
paste input "**********"
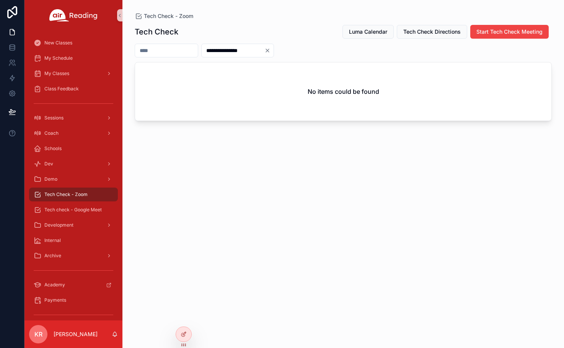
type input "**********"
click at [270, 50] on icon "Clear" at bounding box center [267, 50] width 6 height 6
